Goal: Task Accomplishment & Management: Use online tool/utility

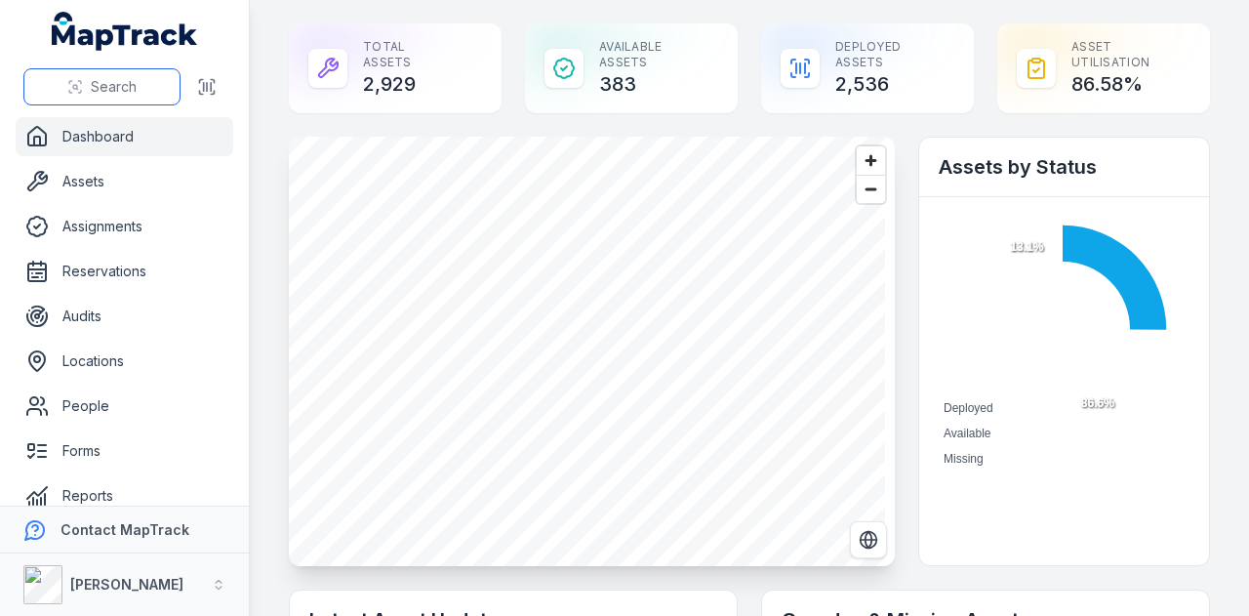
click at [137, 86] on button "Search" at bounding box center [101, 86] width 157 height 37
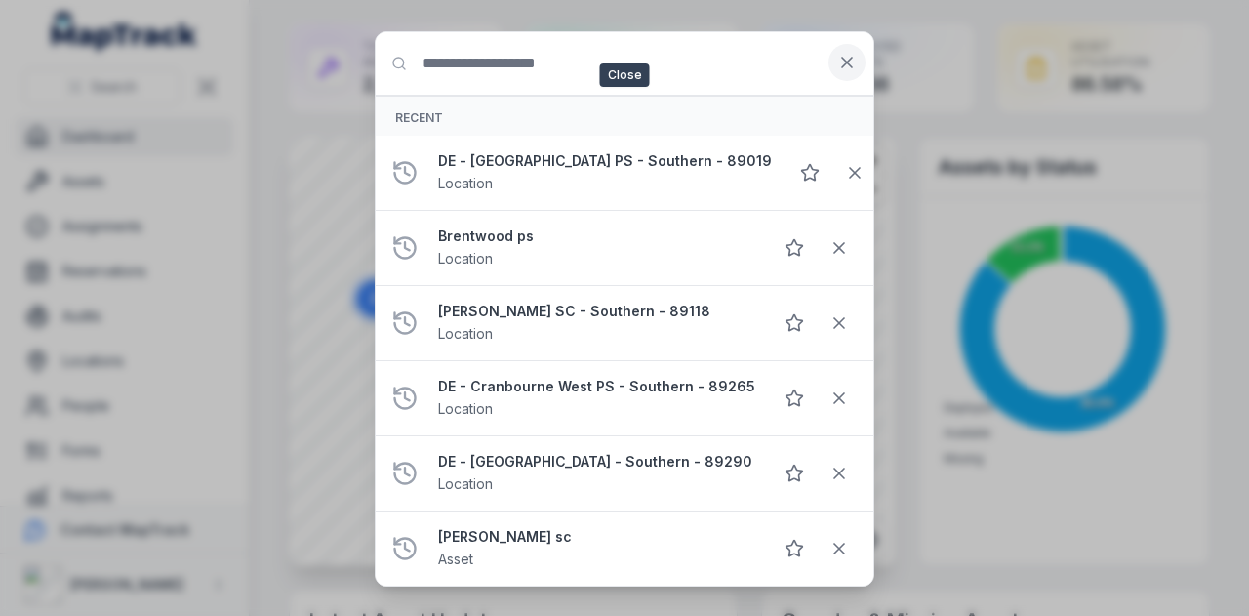
click at [843, 60] on icon at bounding box center [847, 63] width 20 height 20
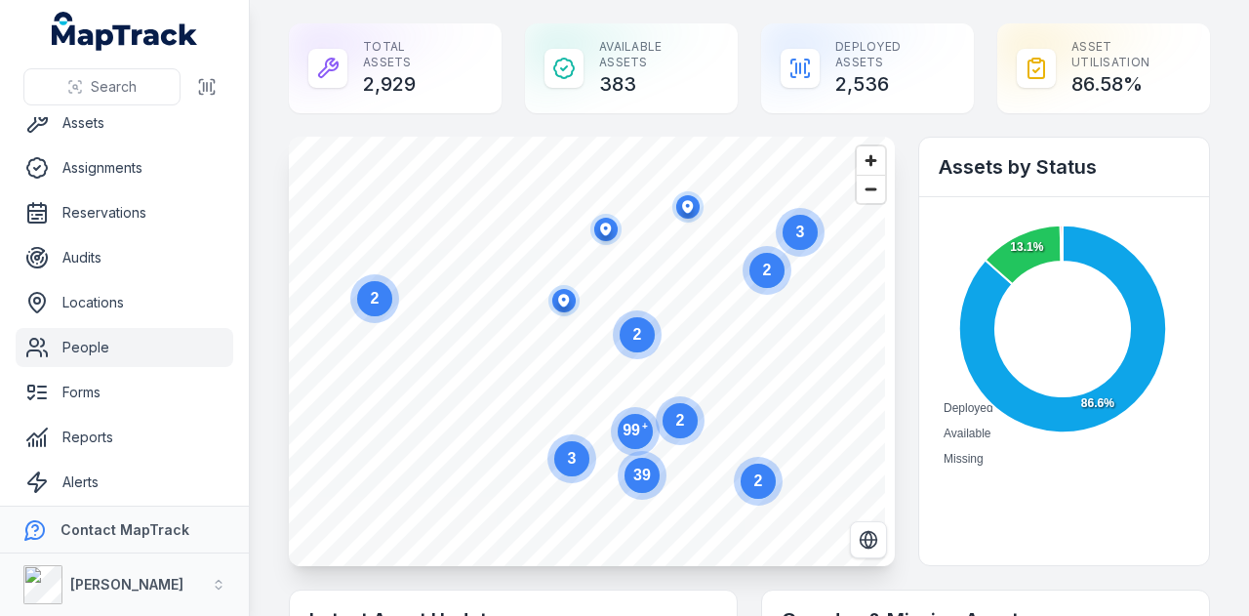
scroll to position [110, 0]
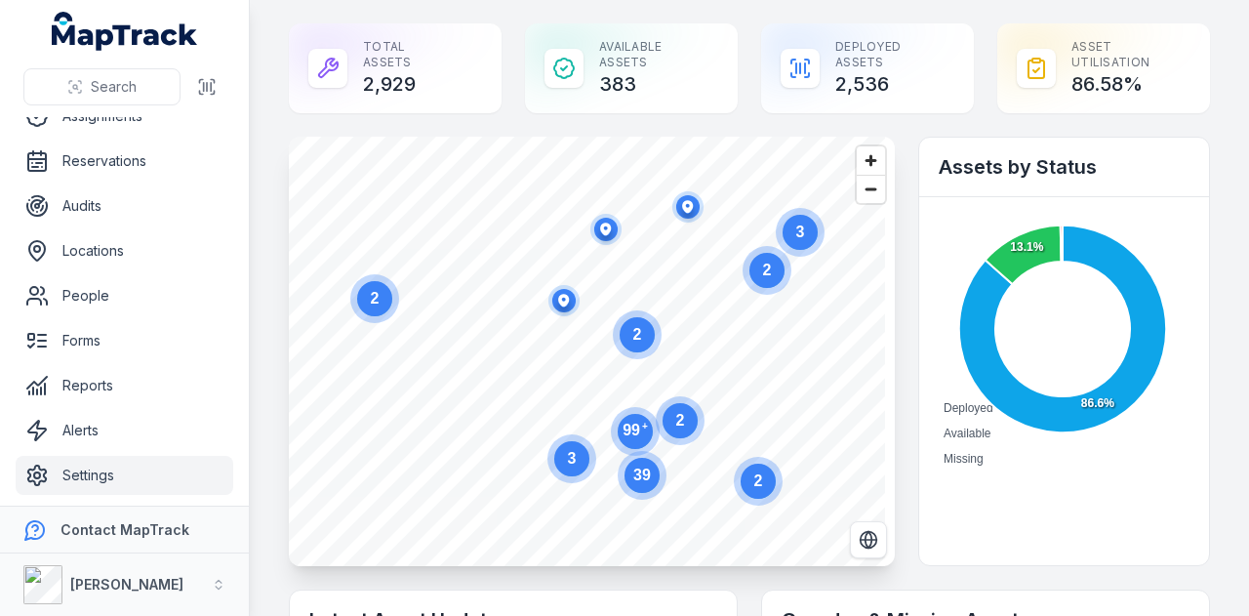
click at [123, 474] on link "Settings" at bounding box center [125, 475] width 218 height 39
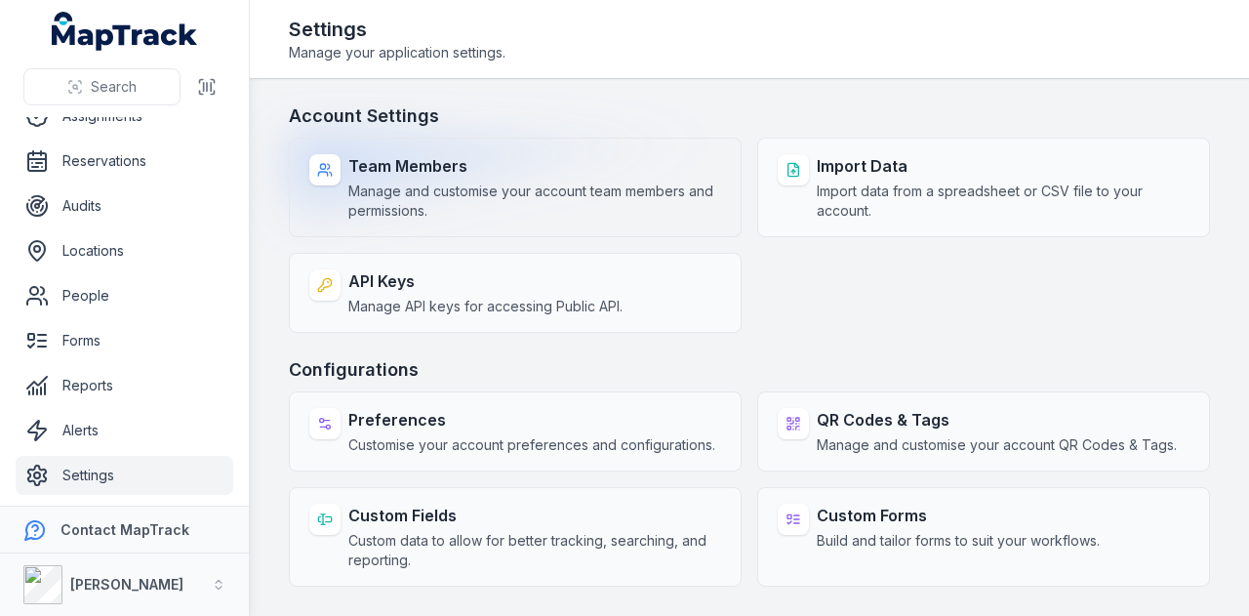
click at [640, 177] on div "Team Members Manage and customise your account team members and permissions." at bounding box center [534, 187] width 373 height 66
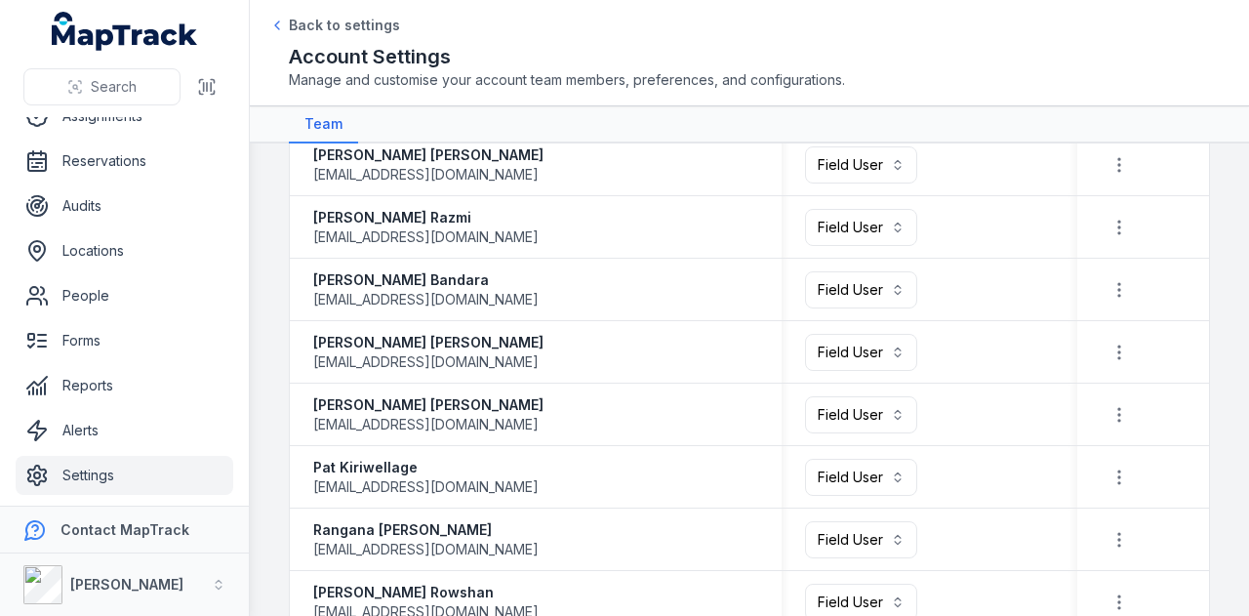
scroll to position [1268, 0]
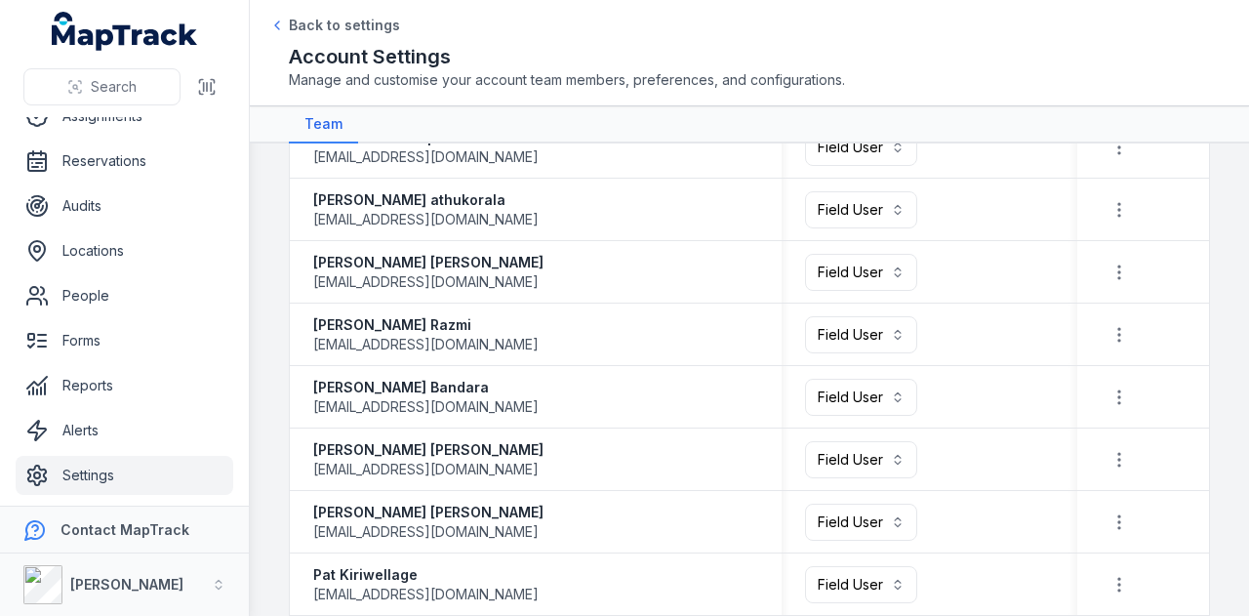
click at [1210, 282] on main "**********" at bounding box center [749, 379] width 999 height 472
click at [129, 307] on link "People" at bounding box center [125, 295] width 218 height 39
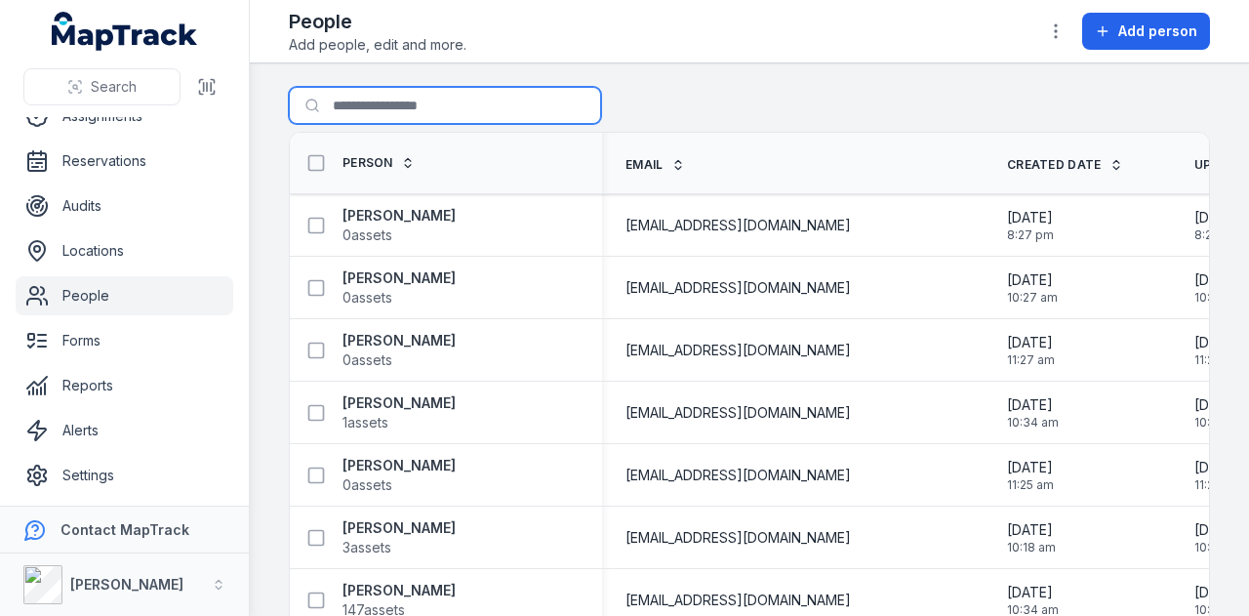
click at [444, 102] on input "Search for people" at bounding box center [445, 105] width 312 height 37
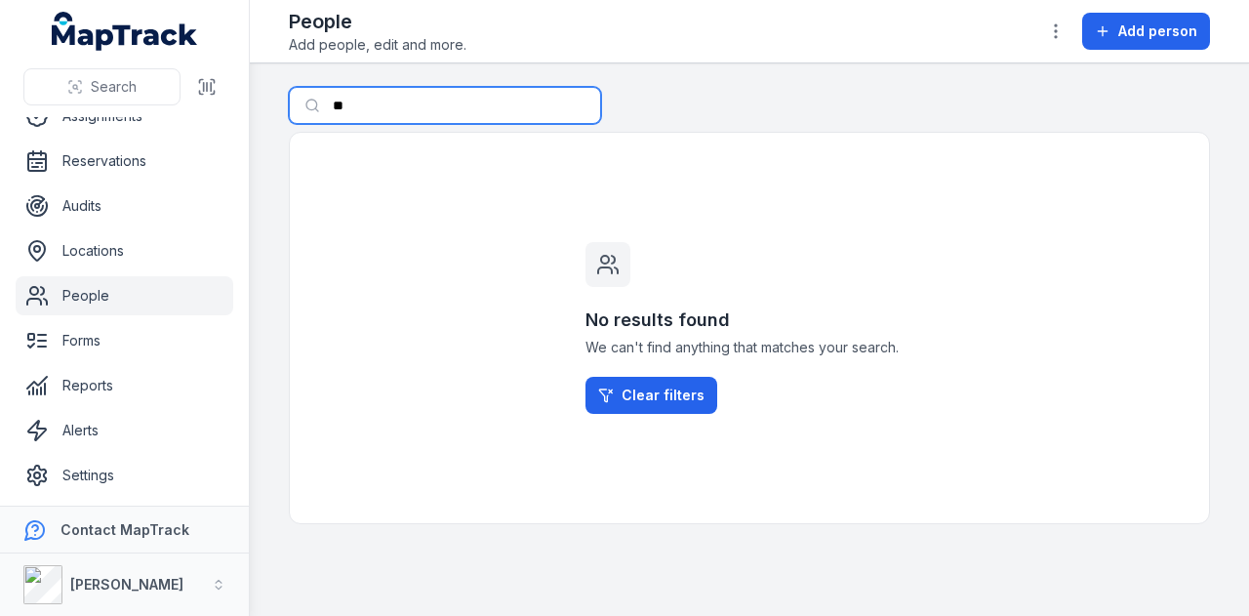
type input "*"
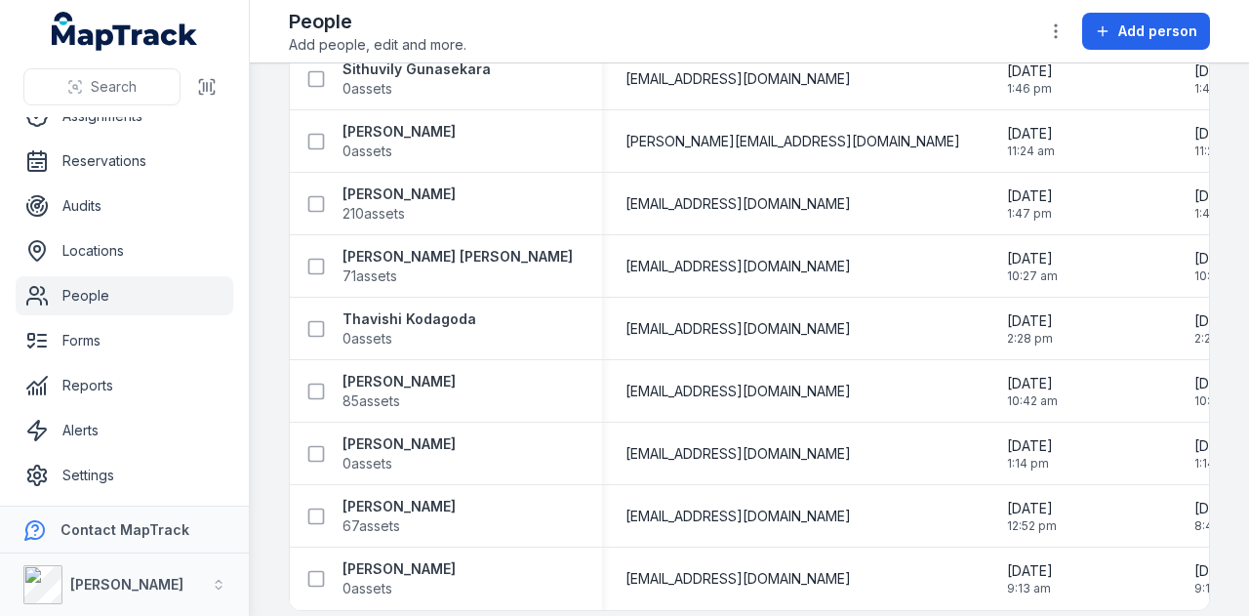
scroll to position [2605, 0]
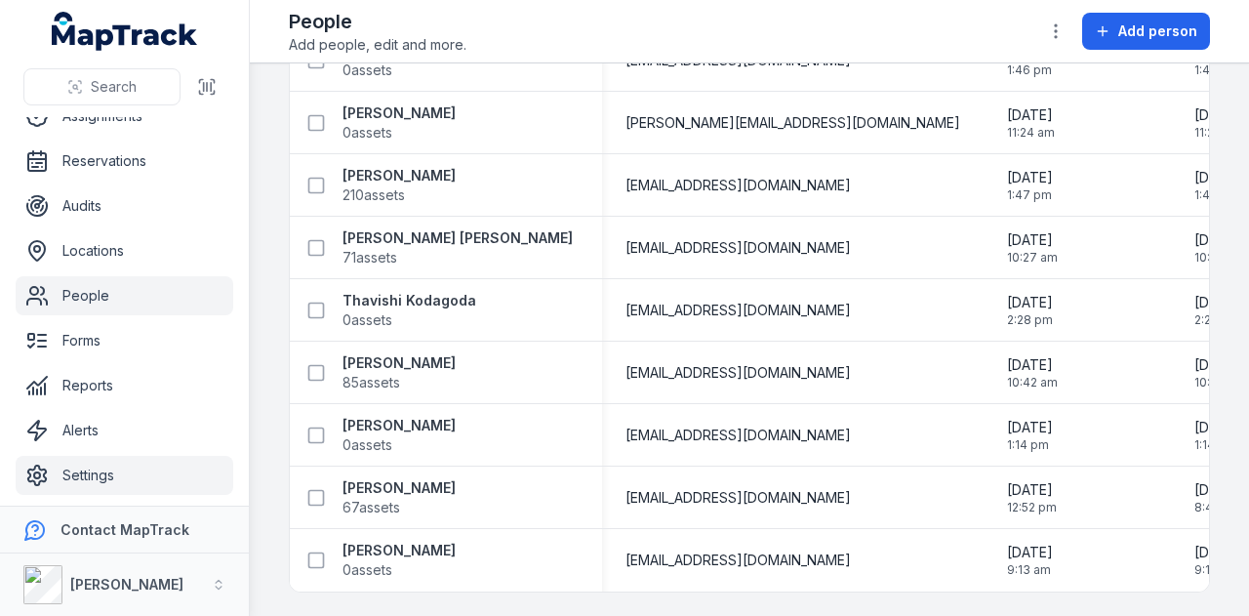
click at [103, 475] on link "Settings" at bounding box center [125, 475] width 218 height 39
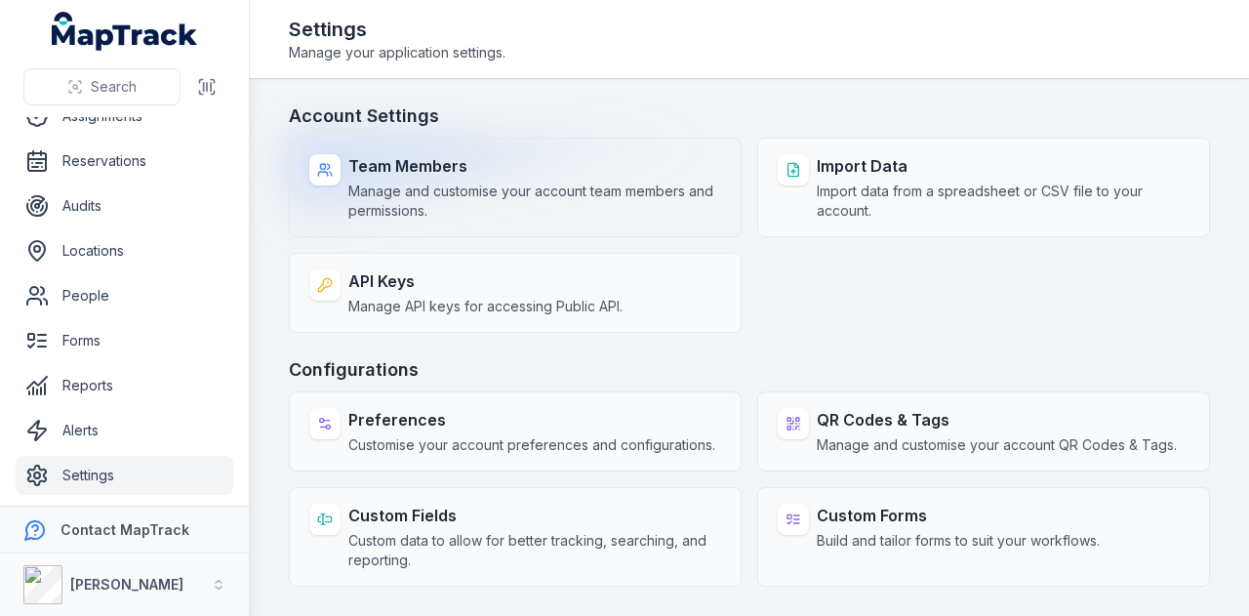
click at [551, 194] on span "Manage and customise your account team members and permissions." at bounding box center [534, 200] width 373 height 39
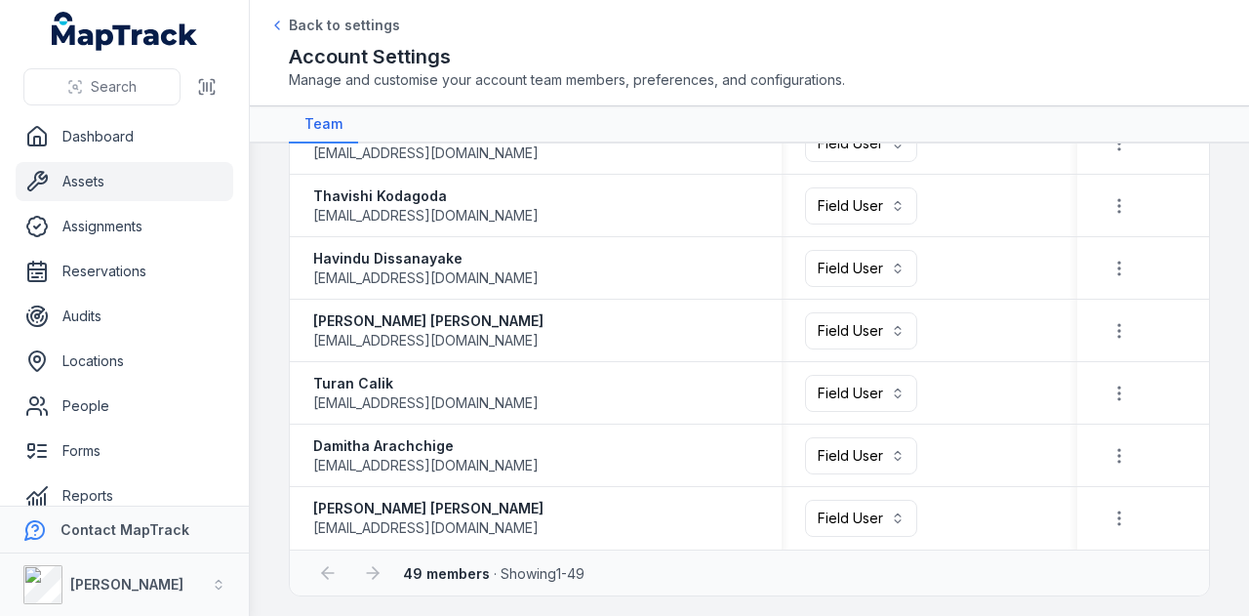
click at [114, 182] on link "Assets" at bounding box center [125, 181] width 218 height 39
click at [108, 175] on link "Assets" at bounding box center [125, 181] width 218 height 39
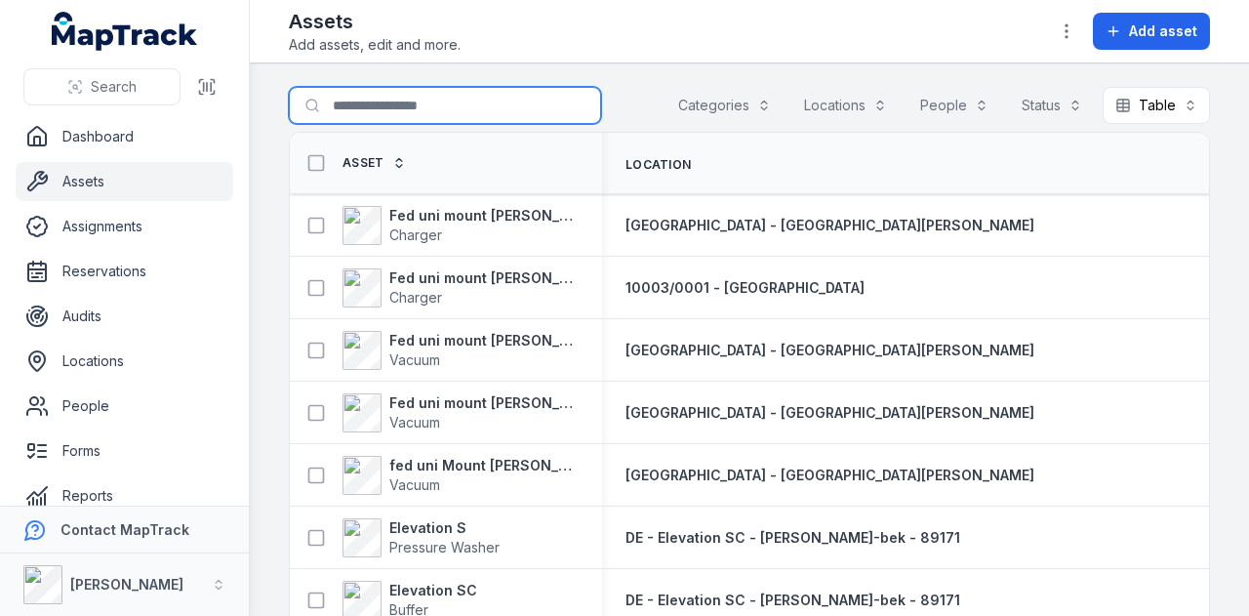
click at [398, 118] on input "Search for assets" at bounding box center [445, 105] width 312 height 37
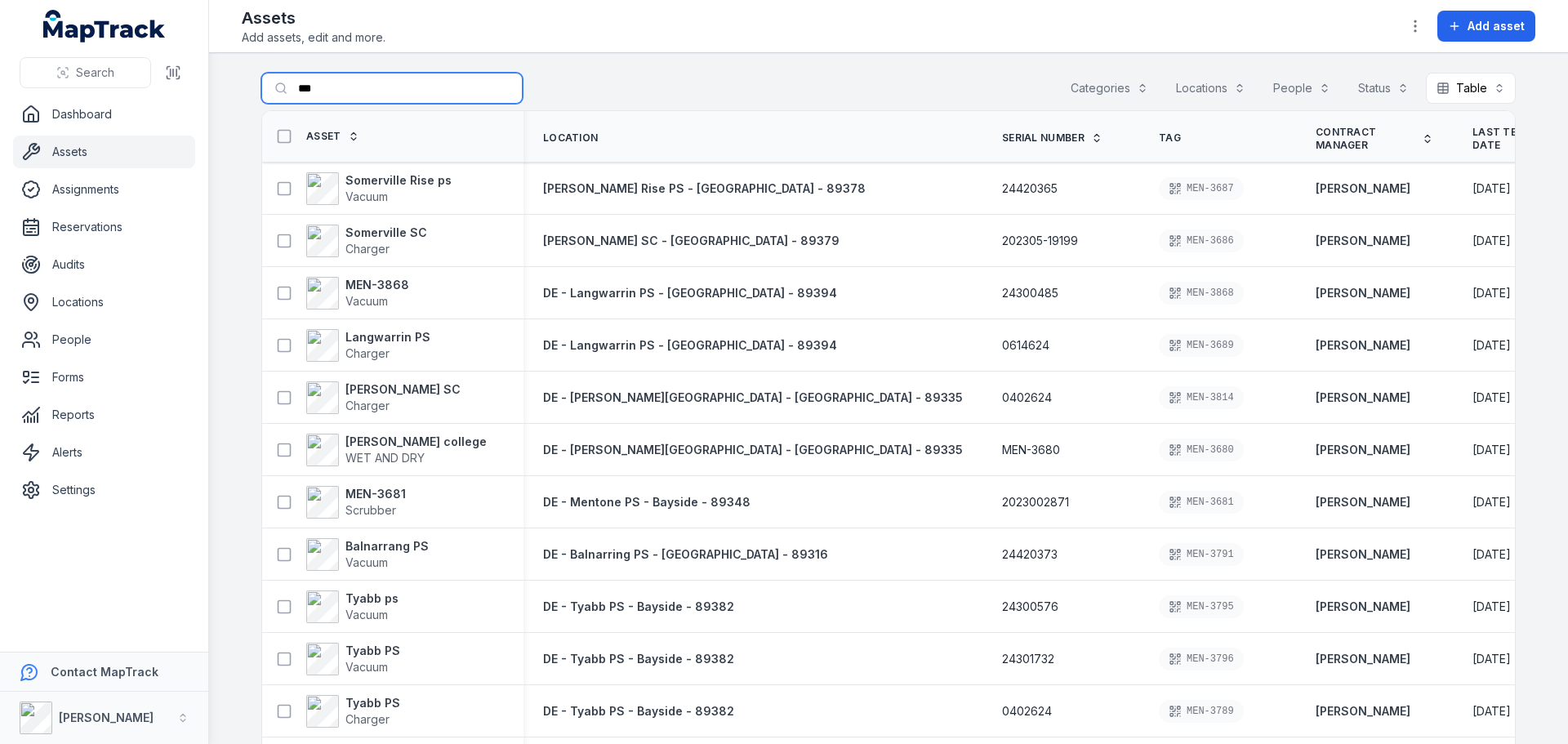
type input "***"
